Goal: Task Accomplishment & Management: Use online tool/utility

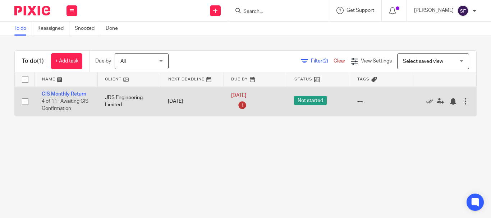
click at [69, 91] on td "CIS Monthly Return 4 of 11 · Awaiting CIS Confirmation" at bounding box center [66, 101] width 63 height 29
click at [73, 96] on link "CIS Monthly Return" at bounding box center [64, 94] width 45 height 5
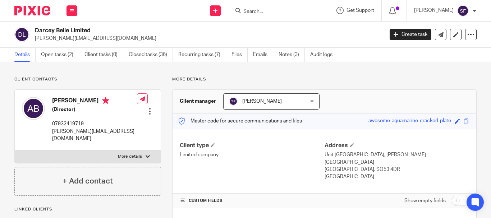
scroll to position [132, 0]
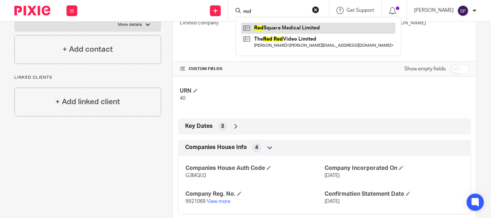
type input "red"
click at [302, 26] on link at bounding box center [318, 28] width 154 height 11
